Goal: Task Accomplishment & Management: Use online tool/utility

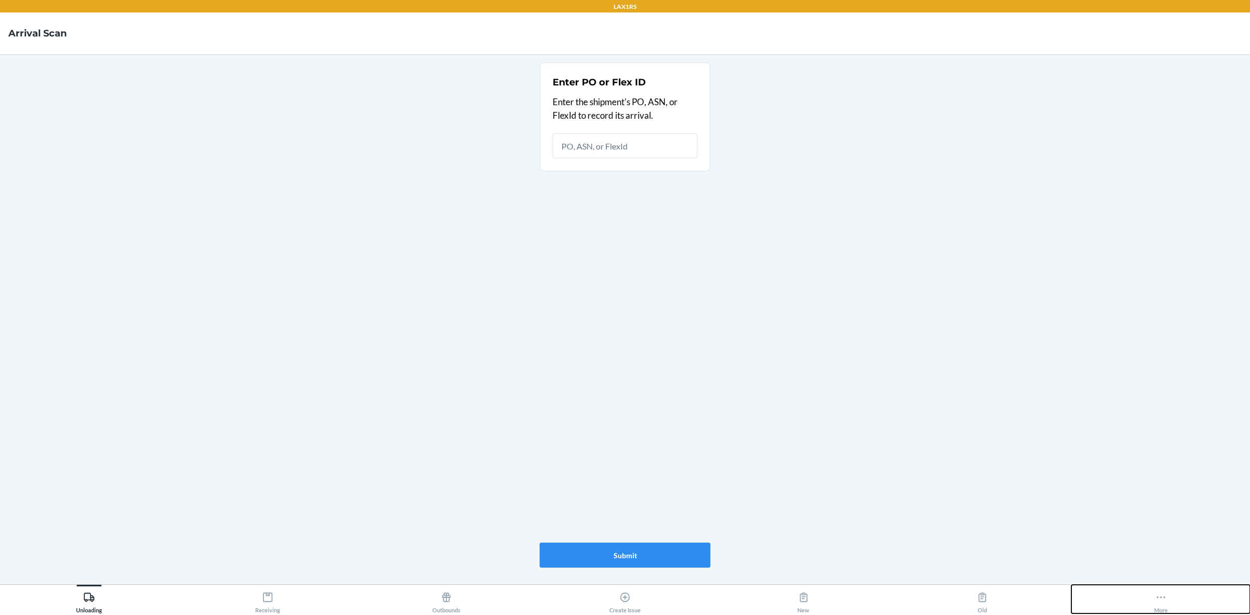
click at [1155, 602] on icon at bounding box center [1160, 596] width 11 height 11
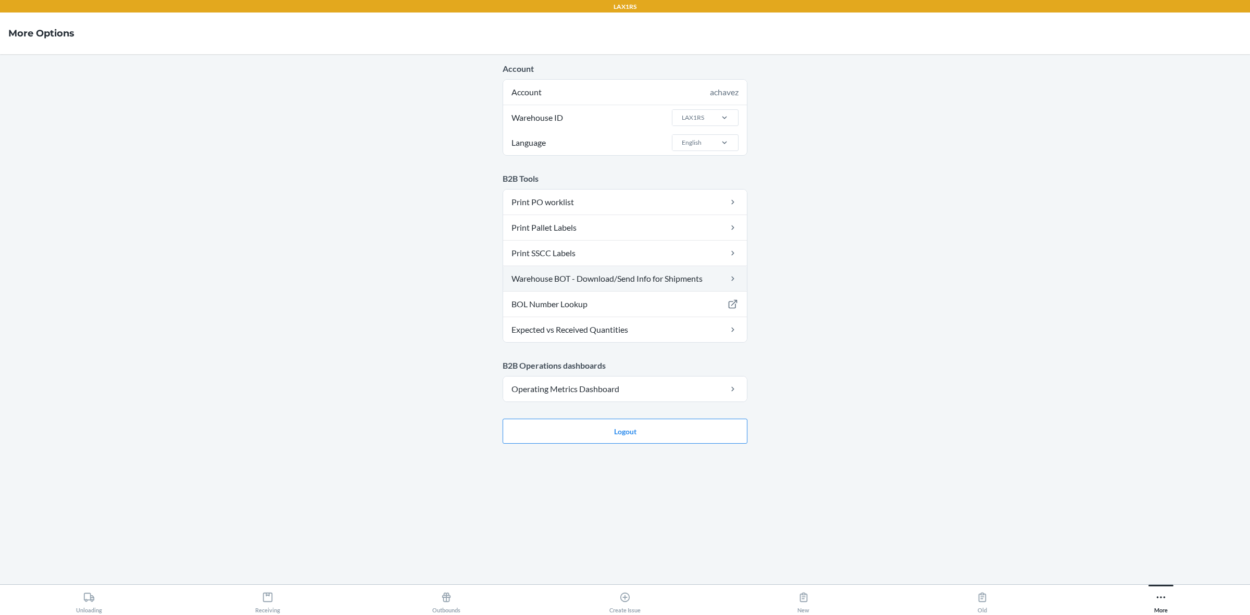
click at [587, 282] on link "Warehouse BOT - Download/Send Info for Shipments" at bounding box center [625, 278] width 244 height 25
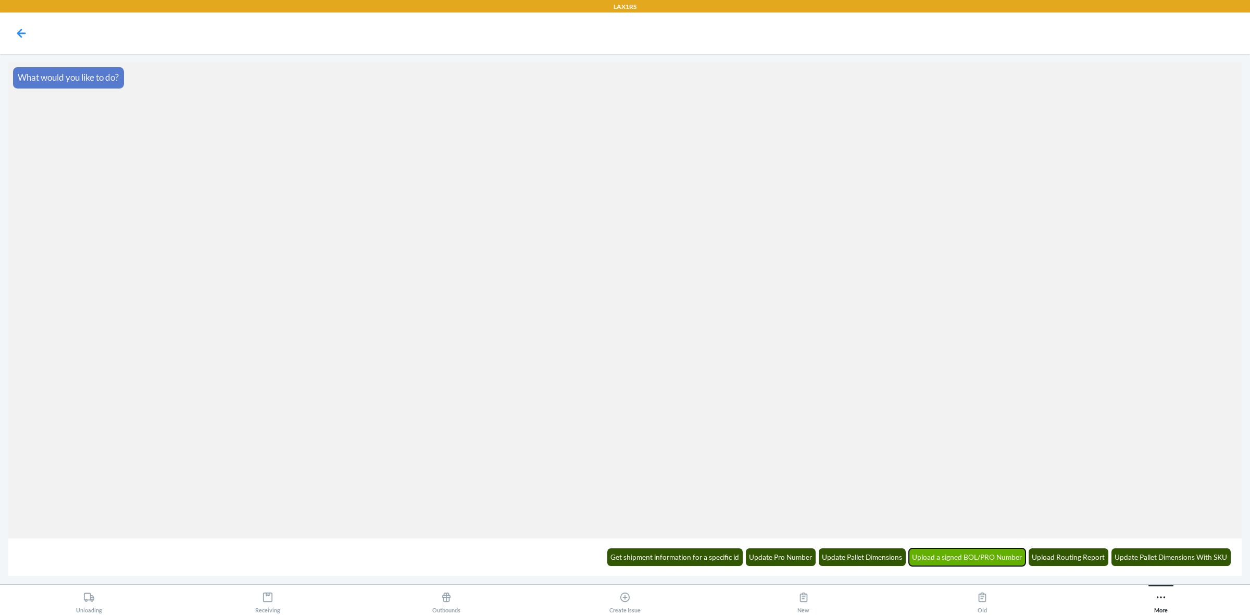
click at [970, 562] on button "Upload a signed BOL/PRO Number" at bounding box center [967, 557] width 117 height 18
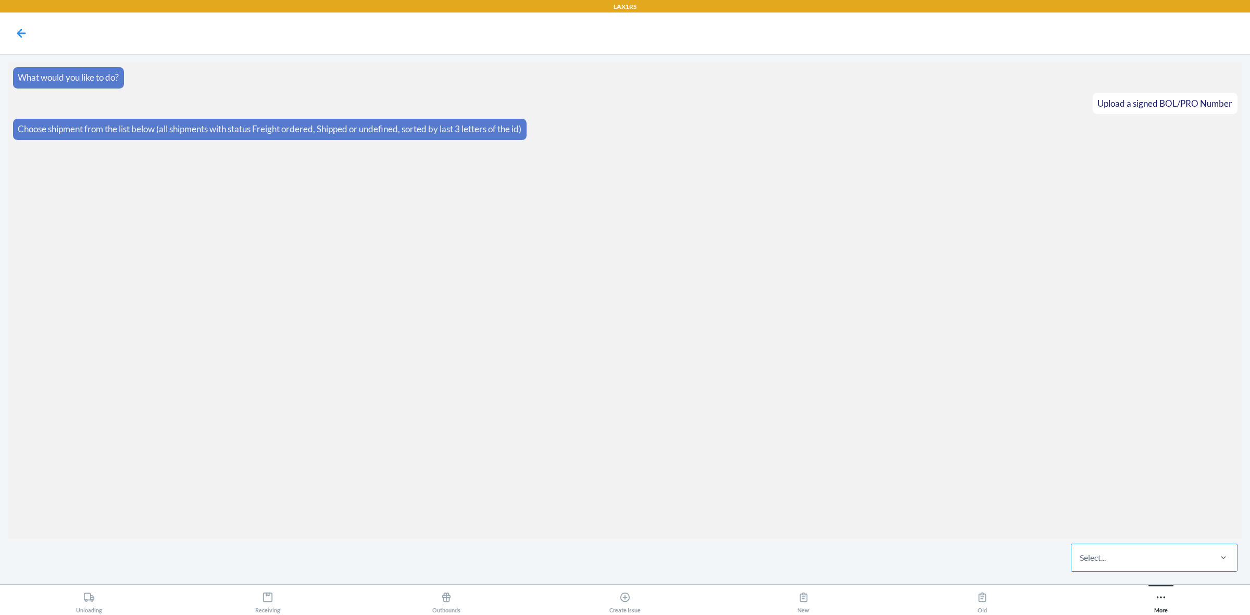
click at [1201, 552] on div "Select..." at bounding box center [1140, 557] width 138 height 27
click at [1080, 552] on input "Select..." at bounding box center [1079, 557] width 1 height 12
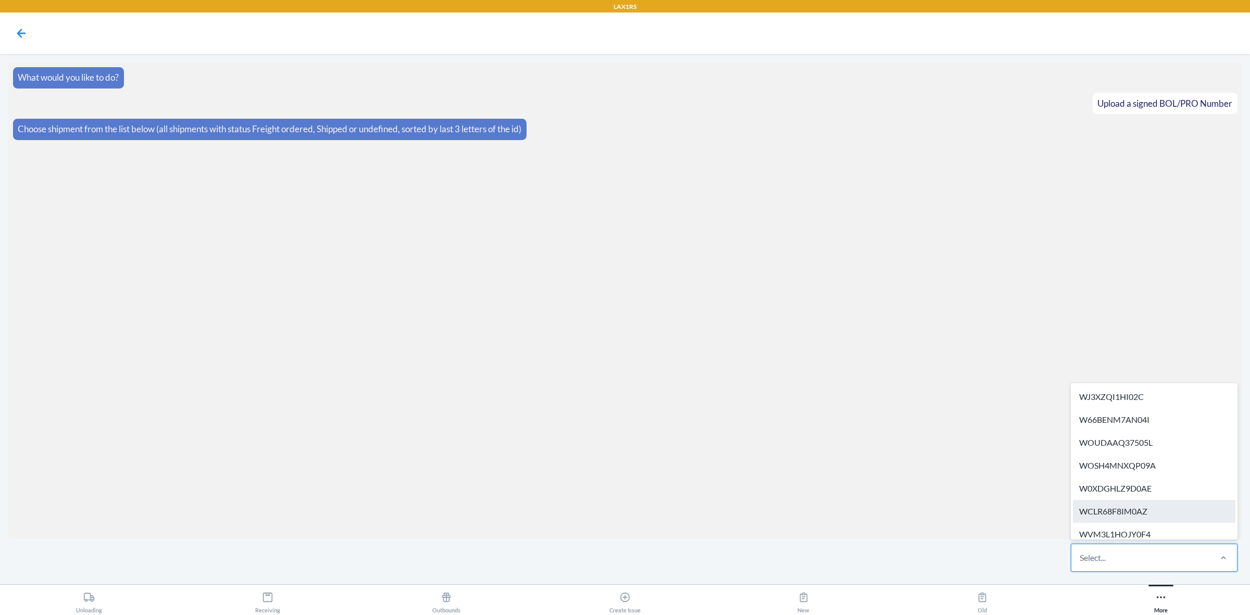
paste input "WMIECME6CNZKH"
type input "WMIECME6CNZKH"
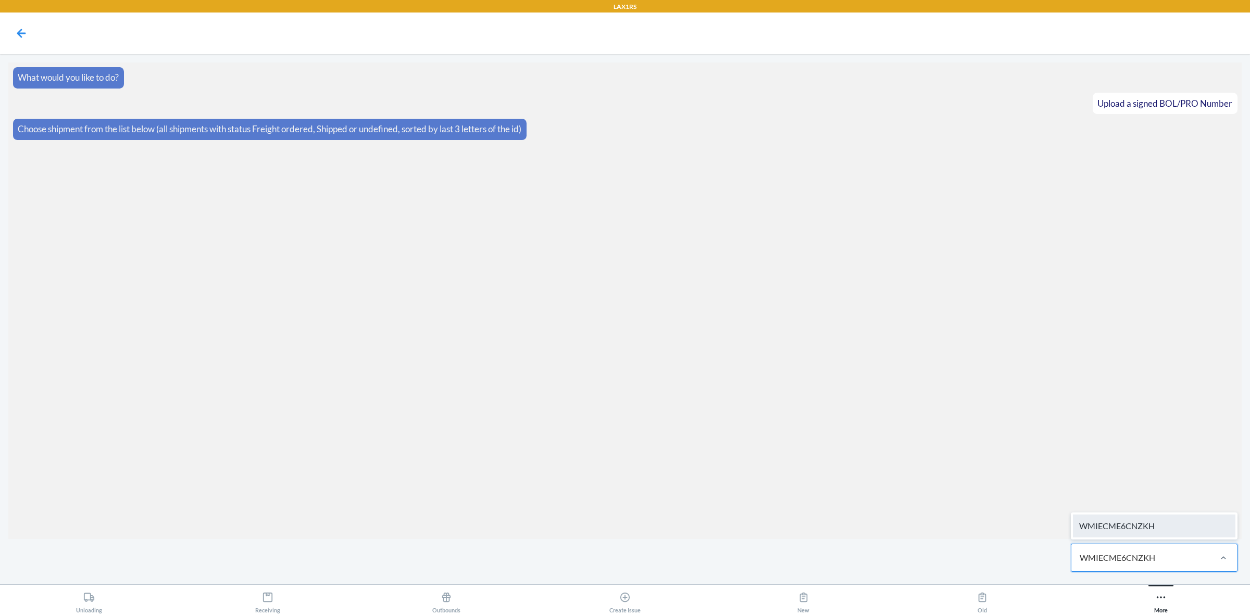
click at [1185, 518] on div "WMIECME6CNZKH" at bounding box center [1154, 525] width 162 height 23
click at [617, 546] on label at bounding box center [624, 537] width 1233 height 78
click at [0, 0] on input "file" at bounding box center [0, 0] width 0 height 0
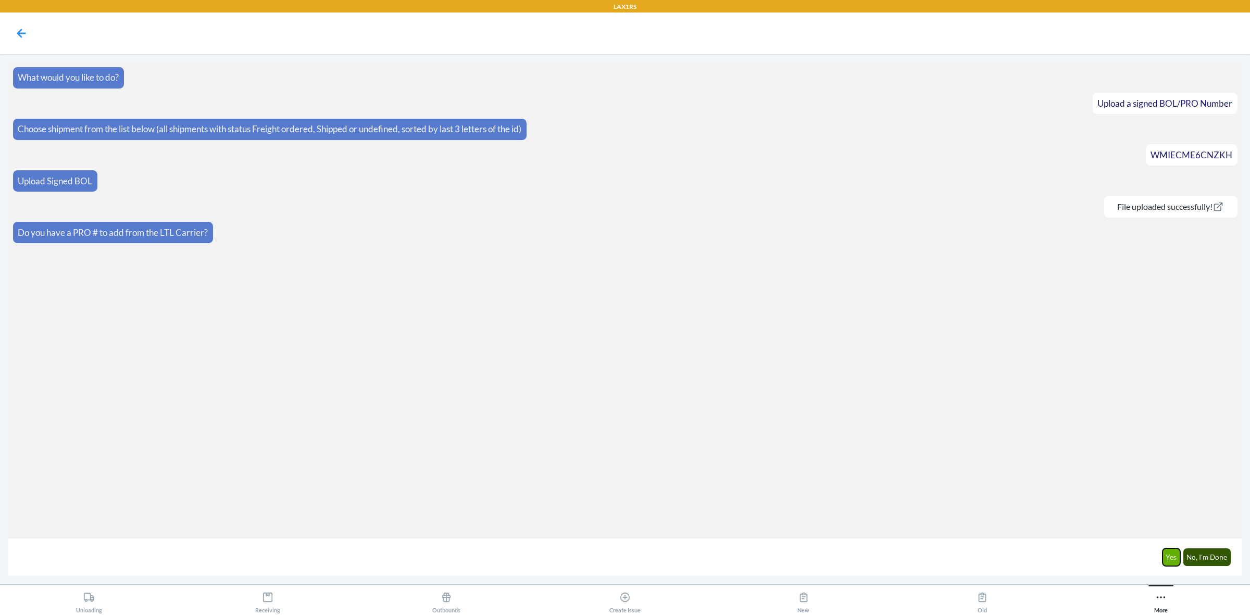
click at [1165, 560] on button "Yes" at bounding box center [1171, 557] width 18 height 18
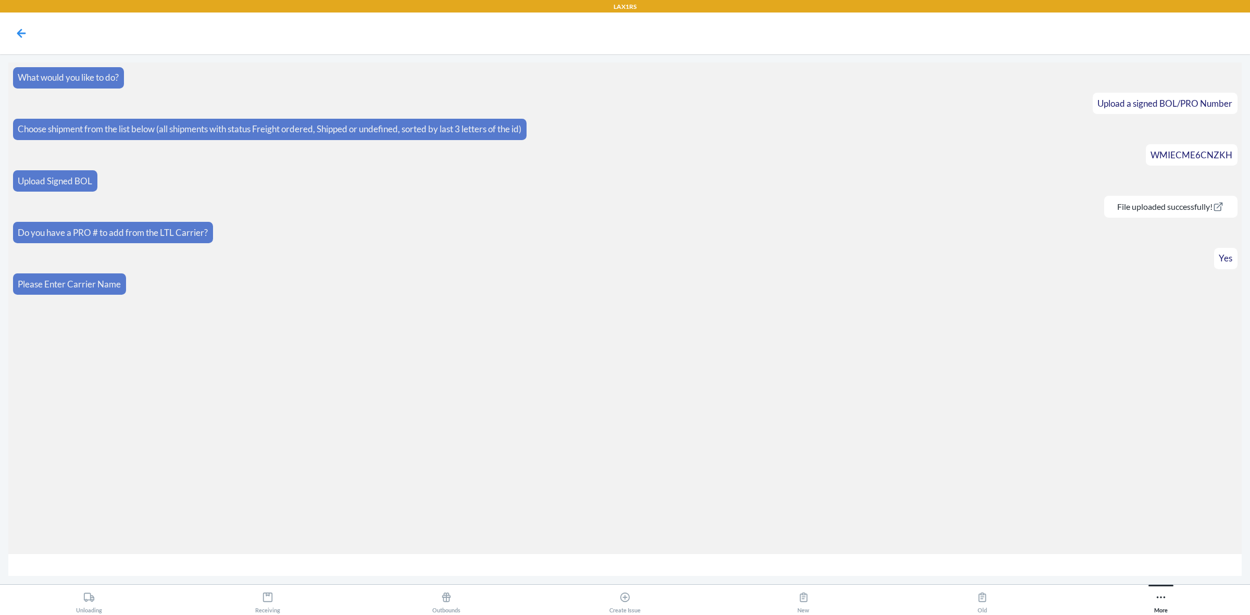
paste input "Echo"
paste input "Global"
paste input "Logistics"
type input "Echo Global Logistics"
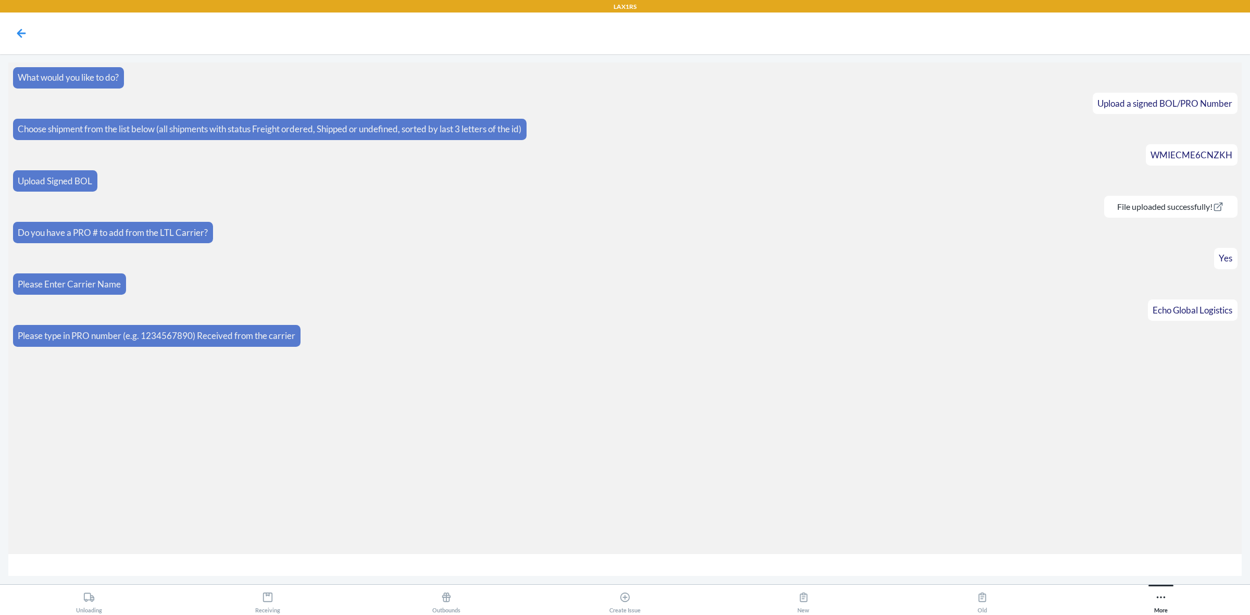
paste input "63924359"
type input "63924359"
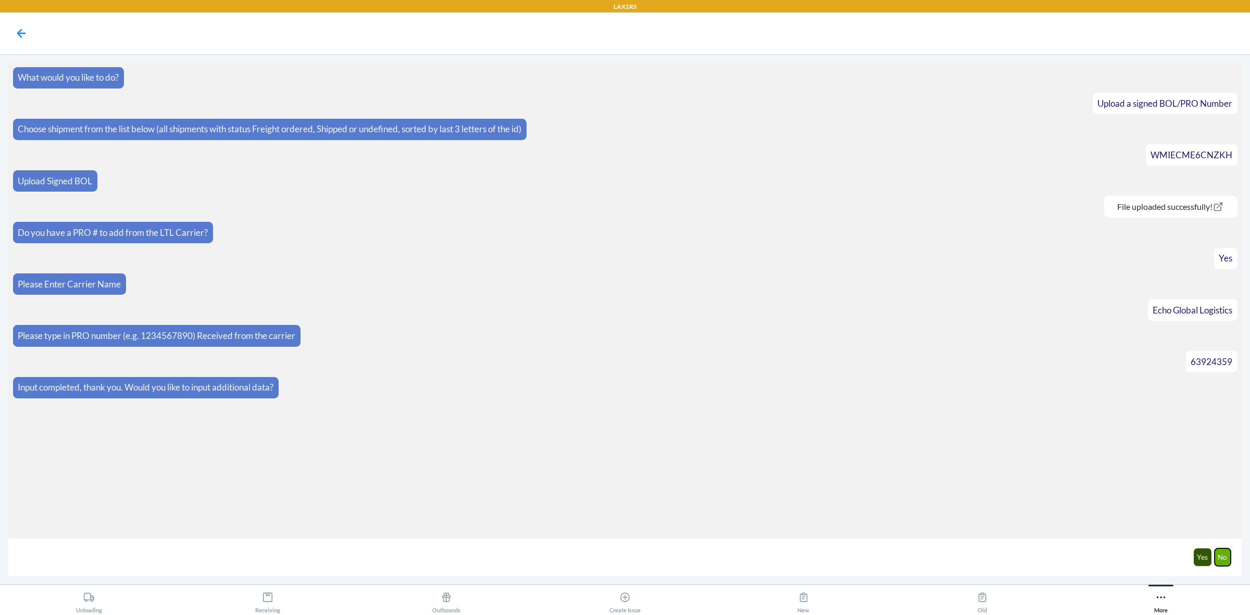
click at [1225, 556] on button "No" at bounding box center [1222, 557] width 17 height 18
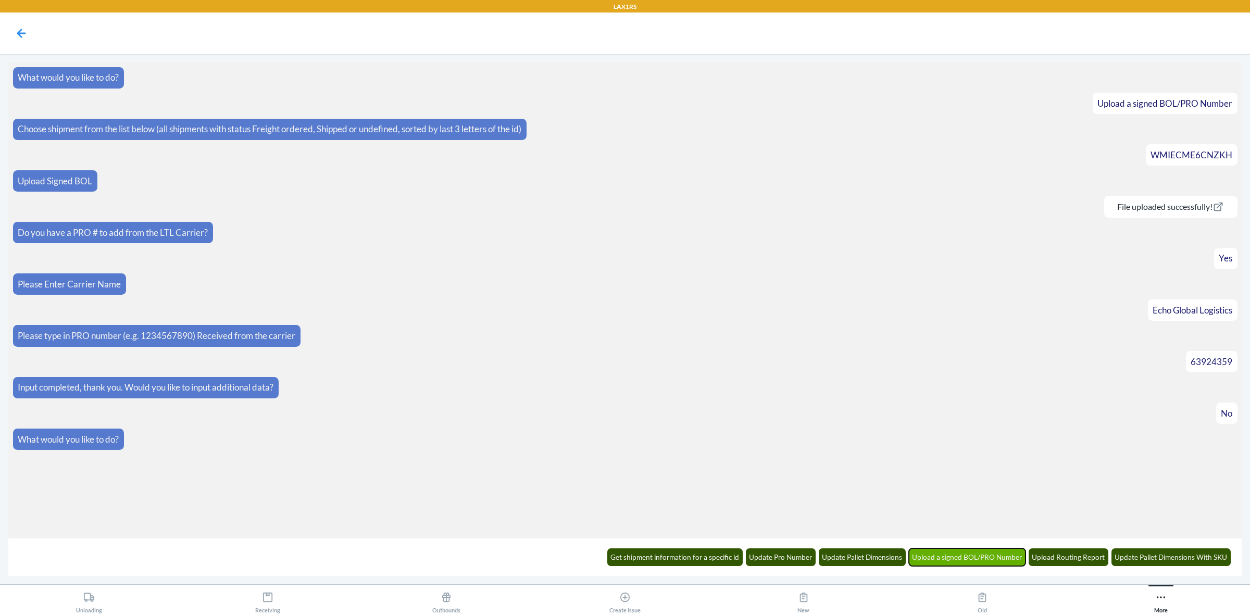
click at [970, 559] on button "Upload a signed BOL/PRO Number" at bounding box center [967, 557] width 117 height 18
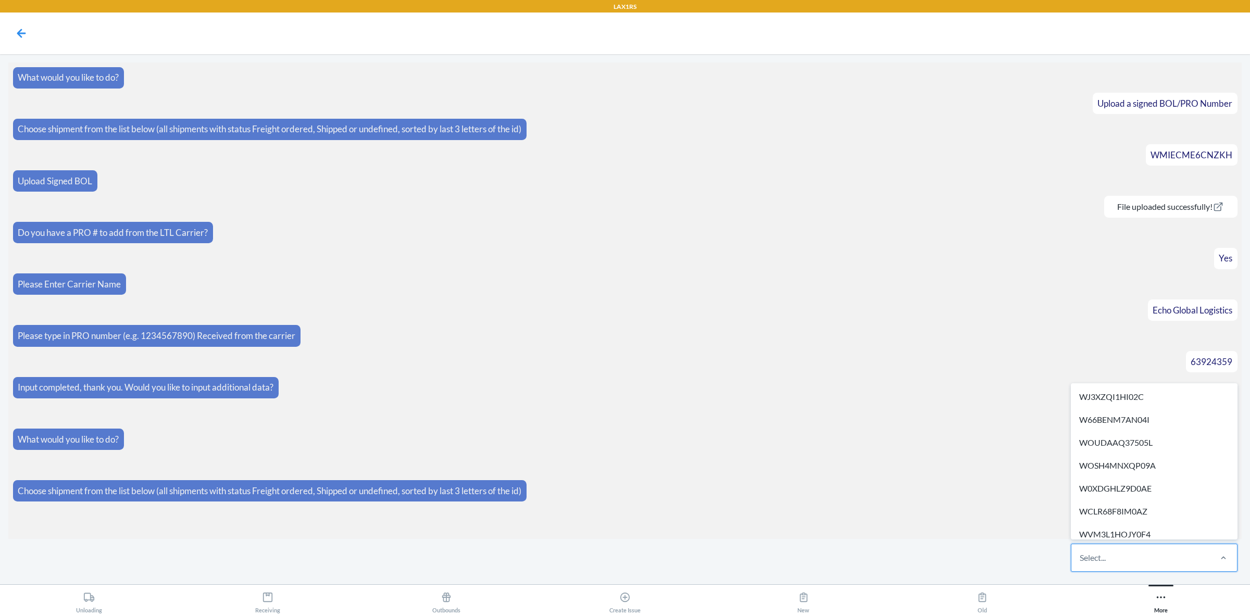
drag, startPoint x: 1153, startPoint y: 559, endPoint x: 1118, endPoint y: 570, distance: 37.2
click at [1117, 573] on div "option WJ3XZQI1HI02C focused, 1 of 508. 508 results available. Use Up and Down …" at bounding box center [1153, 557] width 175 height 37
click at [1080, 564] on input "option WJ3XZQI1HI02C focused, 1 of 508. 508 results available. Use Up and Down …" at bounding box center [1079, 557] width 1 height 12
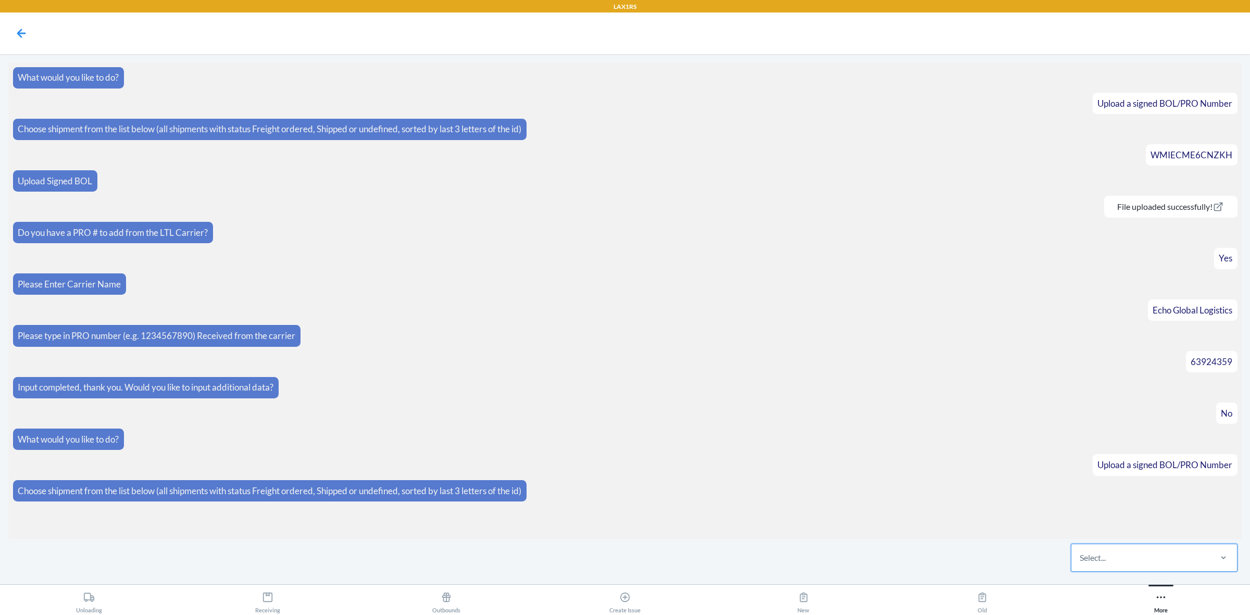
paste input "W6YQ7161R4JEP"
type input "W6YQ7161R4JEP"
